Goal: Information Seeking & Learning: Learn about a topic

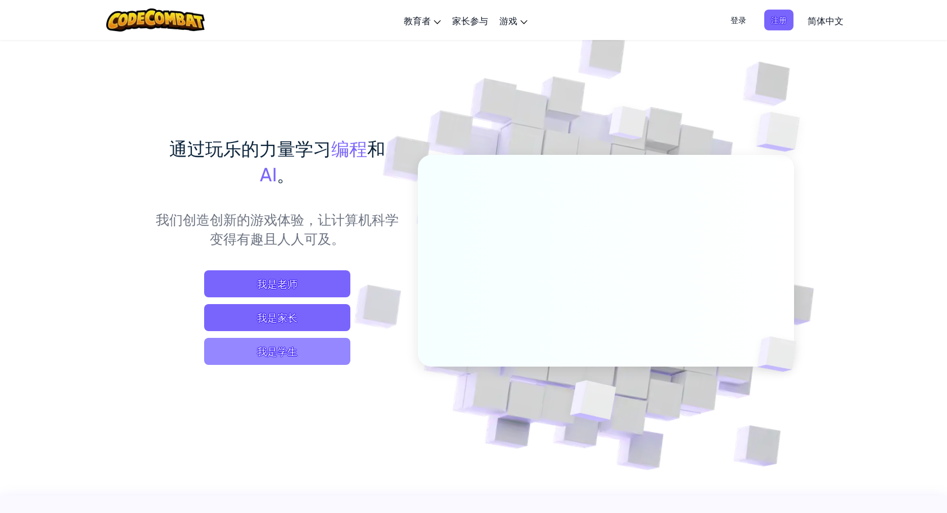
click at [314, 344] on span "我是学生" at bounding box center [277, 351] width 146 height 27
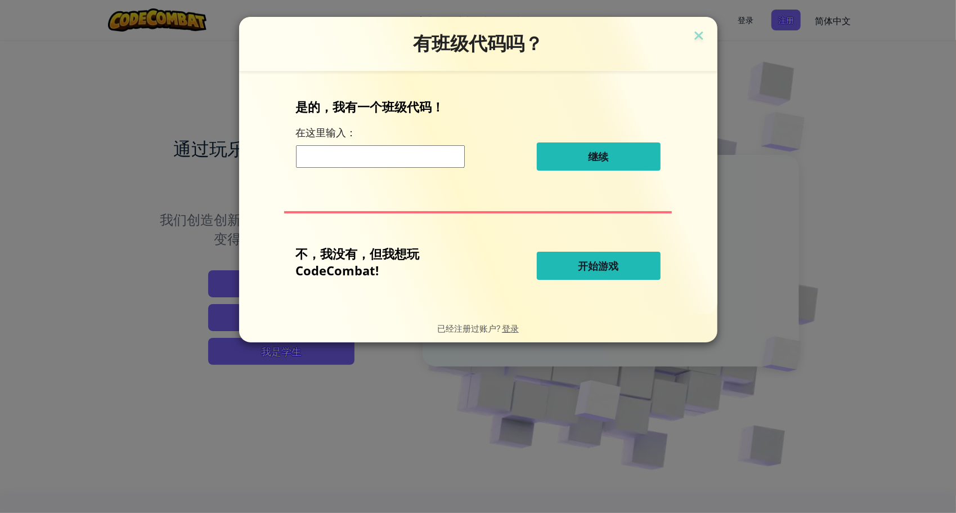
click at [582, 257] on button "开始游戏" at bounding box center [599, 265] width 124 height 28
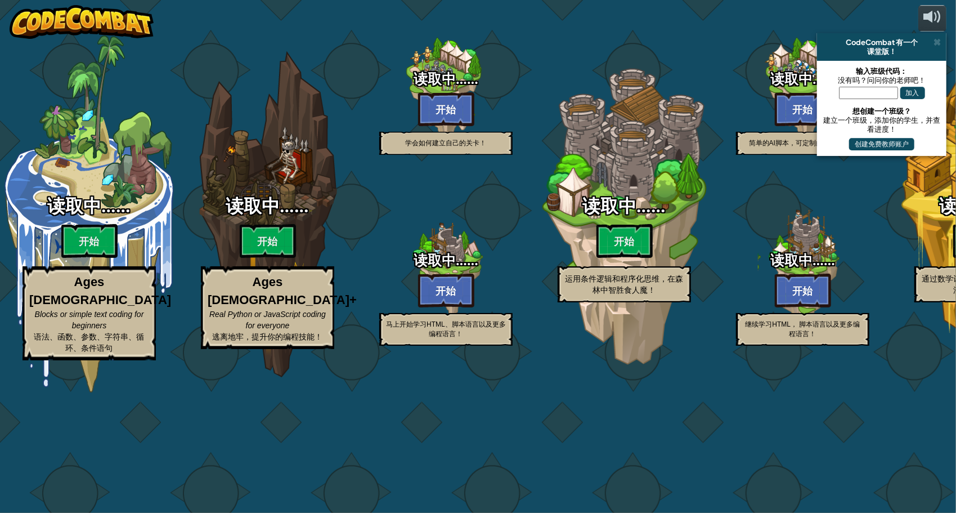
select select "zh-[PERSON_NAME]"
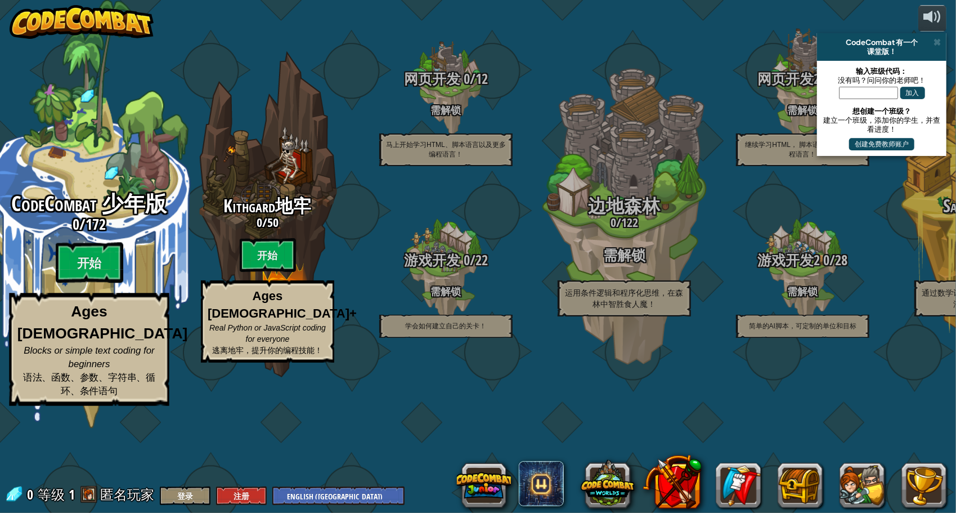
click at [99, 227] on div "CodeCombat 少年版 0 / 172 开始 Ages [DEMOGRAPHIC_DATA] Blocks or simple text coding …" at bounding box center [89, 214] width 214 height 428
select select "zh-[PERSON_NAME]"
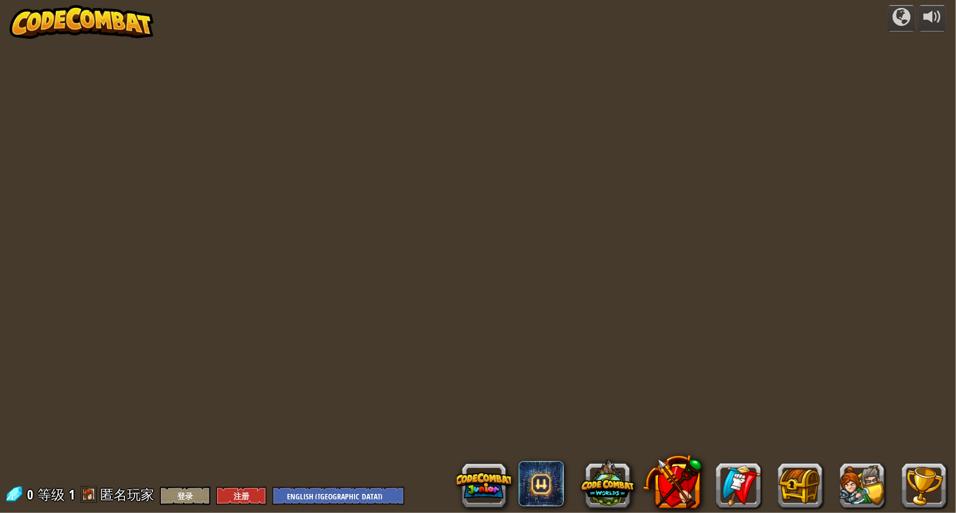
select select "zh-[PERSON_NAME]"
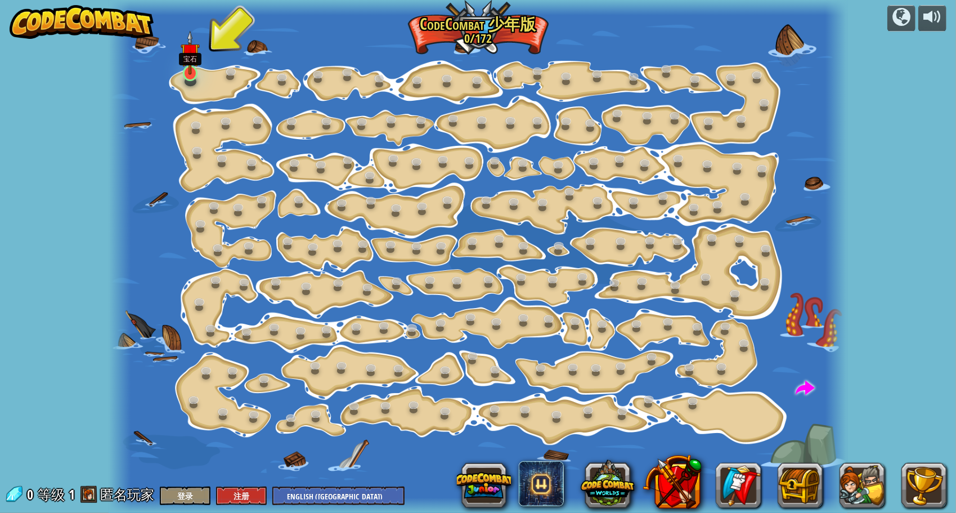
click at [188, 70] on img at bounding box center [190, 52] width 19 height 44
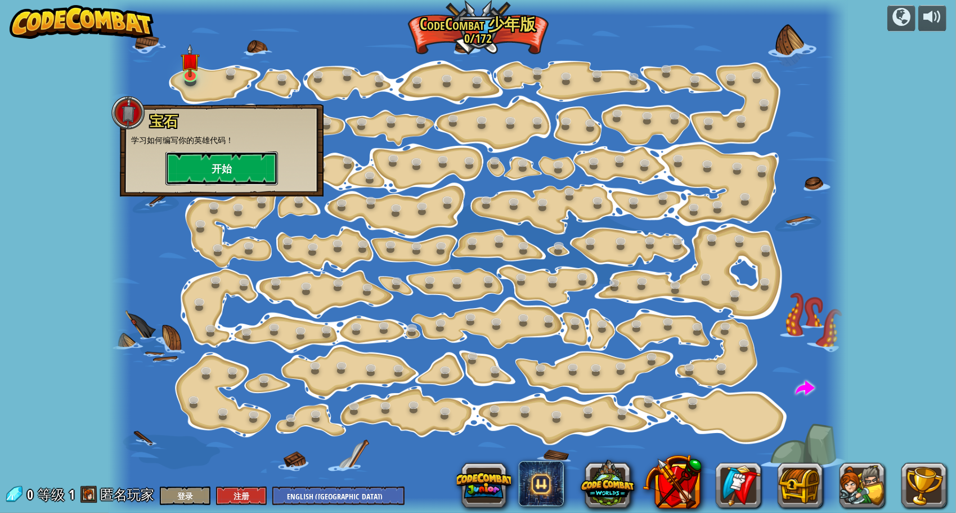
click at [231, 156] on button "开始" at bounding box center [221, 168] width 113 height 34
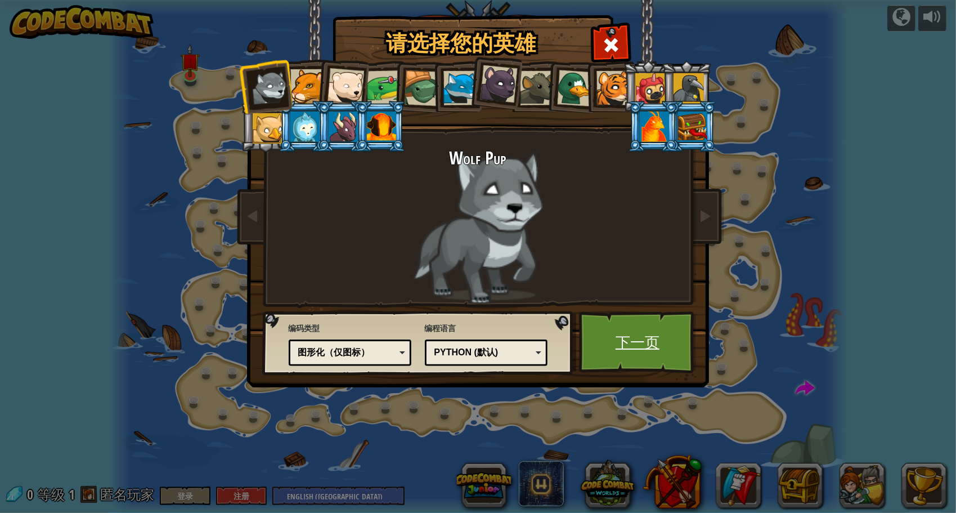
click at [623, 336] on link "下一页" at bounding box center [638, 342] width 118 height 62
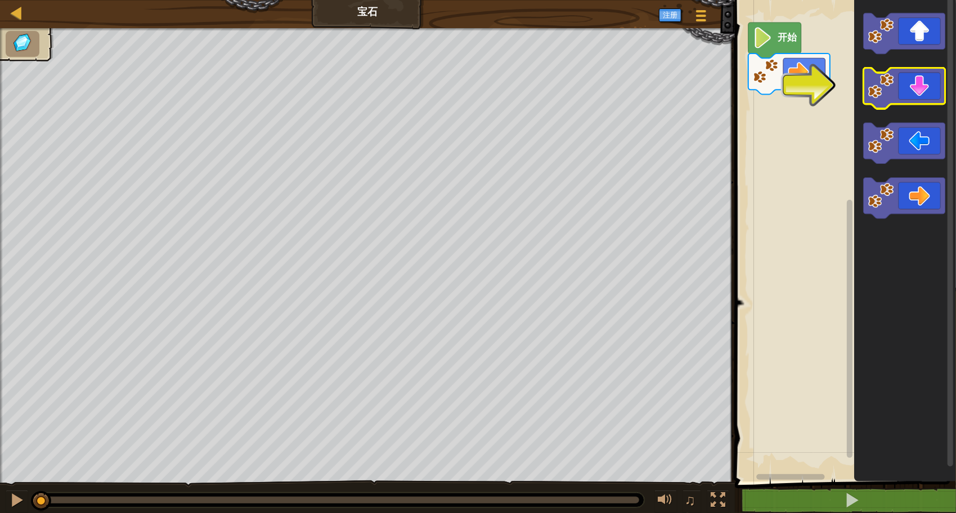
click at [909, 88] on icon "Blockly工作区" at bounding box center [905, 88] width 82 height 41
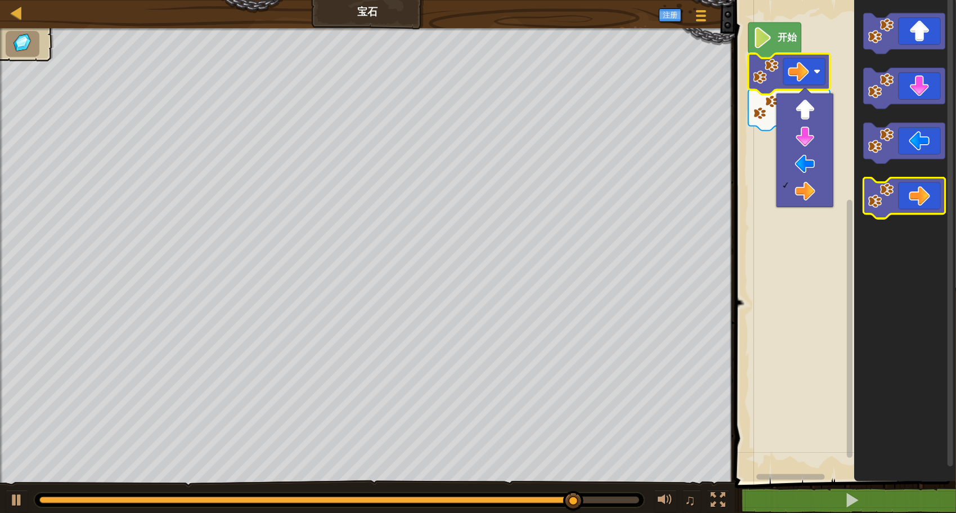
click at [912, 203] on icon "Blockly工作区" at bounding box center [905, 197] width 82 height 41
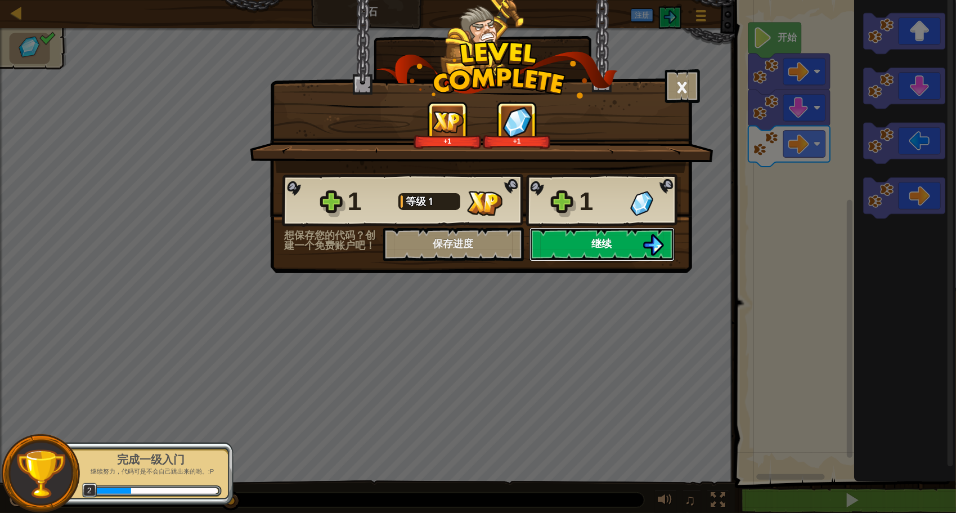
click at [600, 246] on span "继续" at bounding box center [602, 243] width 20 height 14
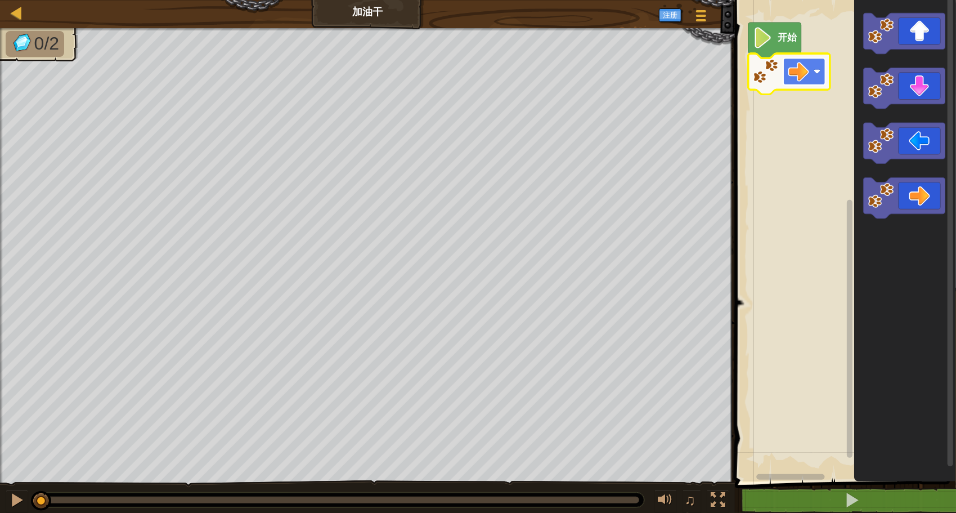
click at [799, 75] on image "Blockly工作区" at bounding box center [798, 71] width 21 height 21
click at [824, 246] on rect "Blockly工作区" at bounding box center [843, 237] width 224 height 487
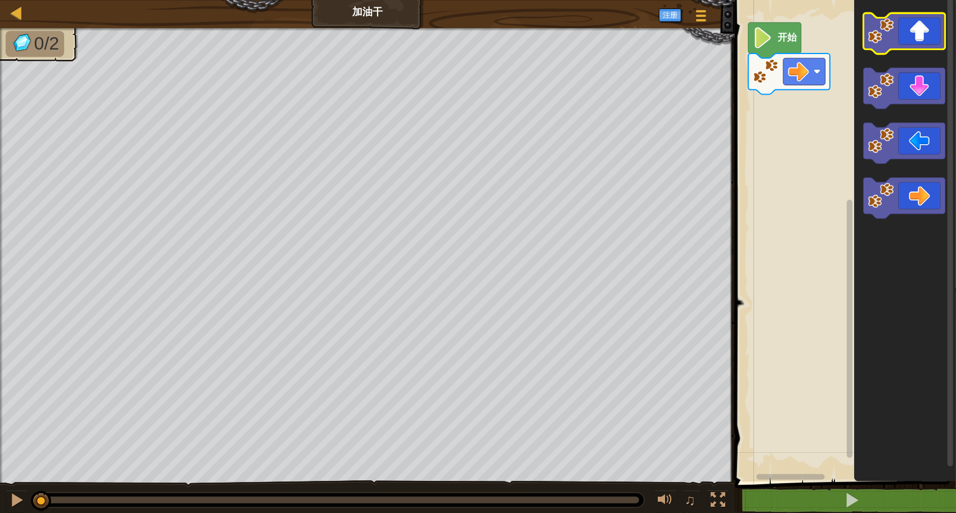
click at [923, 39] on icon "Blockly工作区" at bounding box center [905, 33] width 82 height 41
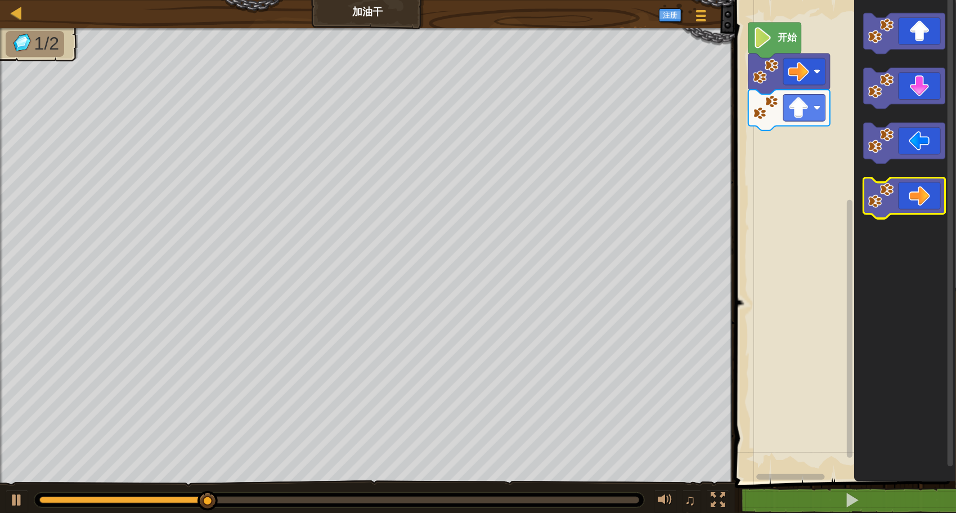
click at [925, 185] on icon "Blockly工作区" at bounding box center [905, 197] width 82 height 41
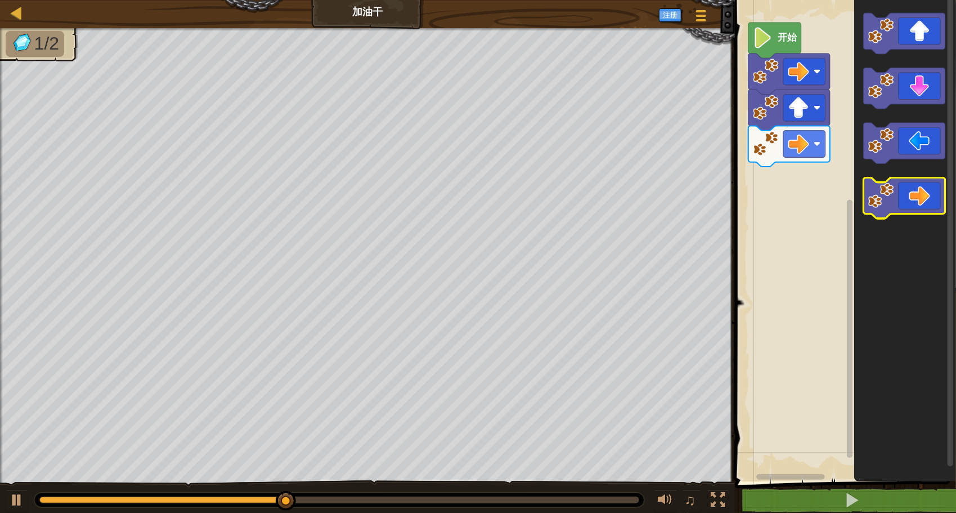
click at [914, 191] on icon "Blockly工作区" at bounding box center [905, 197] width 82 height 41
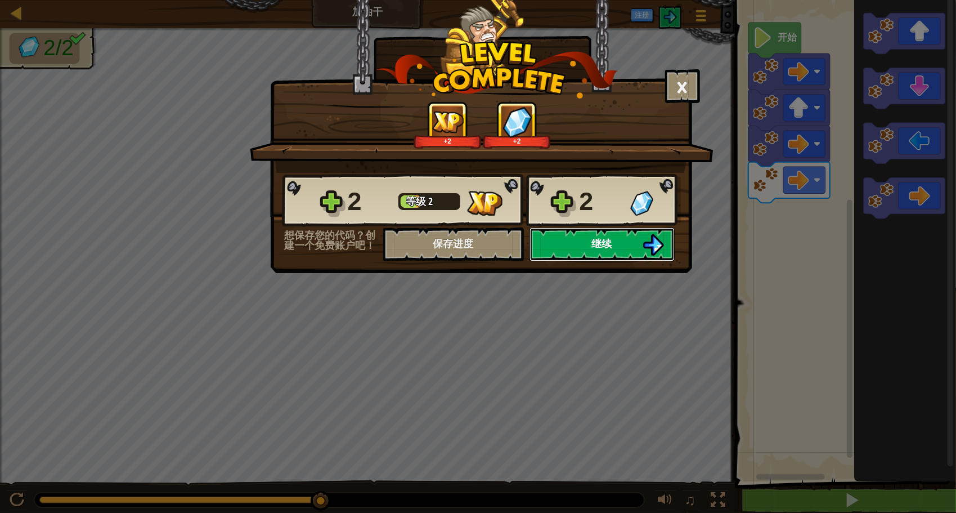
click at [601, 246] on span "继续" at bounding box center [602, 243] width 20 height 14
